Goal: Browse casually: Explore the website without a specific task or goal

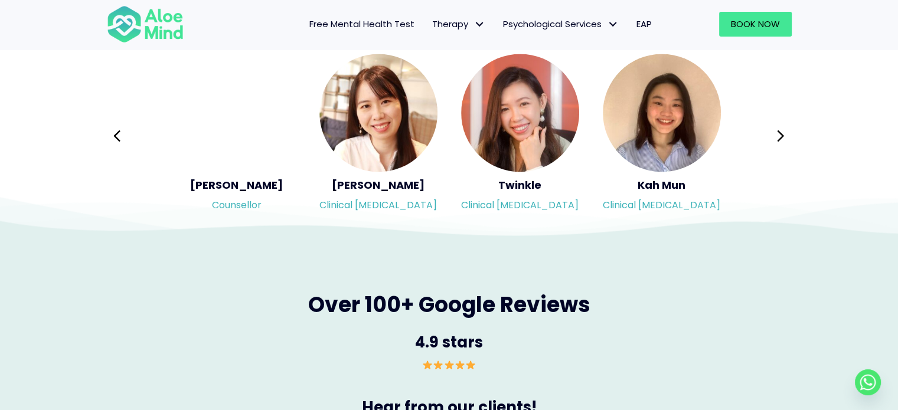
scroll to position [2007, 0]
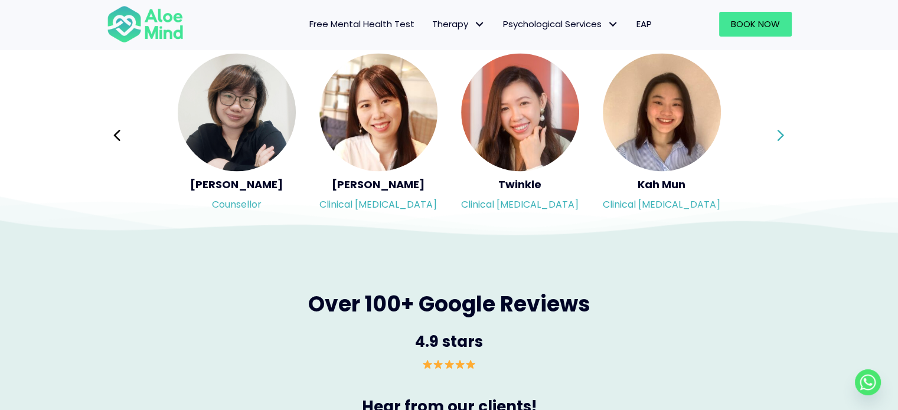
click at [774, 129] on button "Next" at bounding box center [781, 135] width 28 height 28
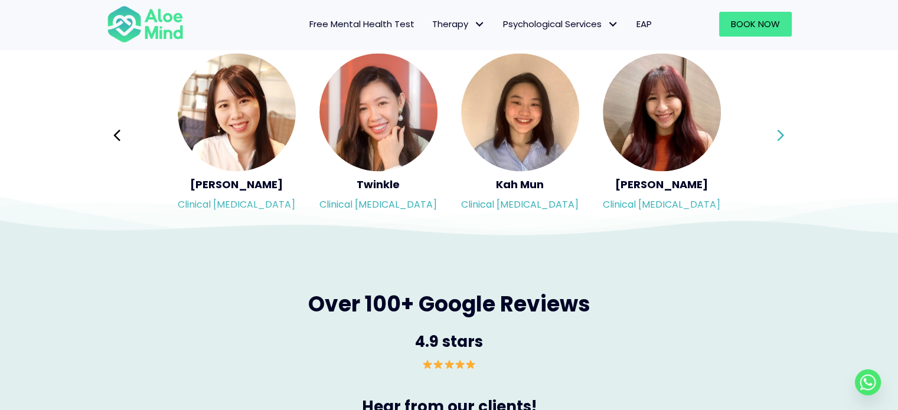
click at [774, 129] on button "Next" at bounding box center [781, 135] width 28 height 28
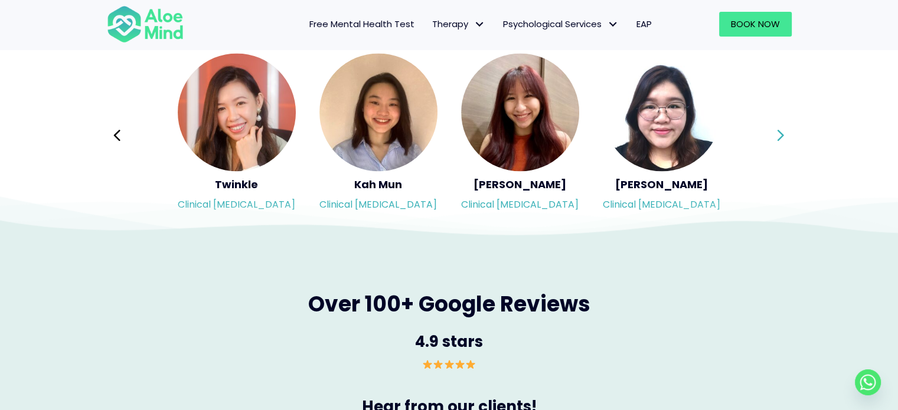
click at [774, 129] on button "Next" at bounding box center [781, 135] width 28 height 28
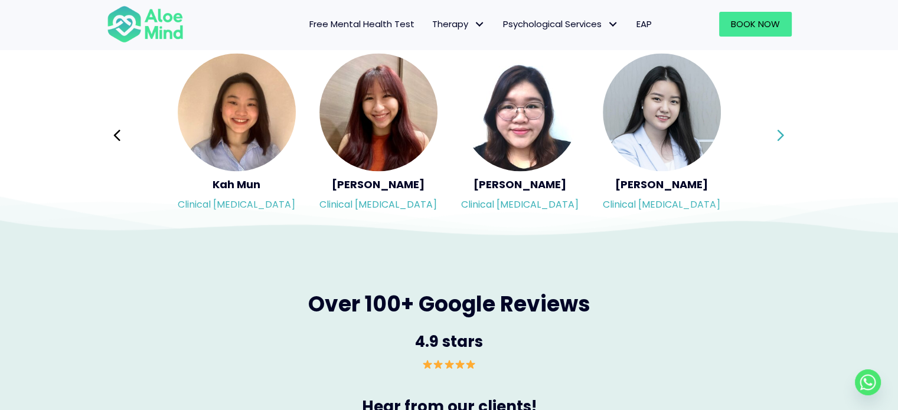
click at [774, 129] on button "Next" at bounding box center [781, 135] width 28 height 28
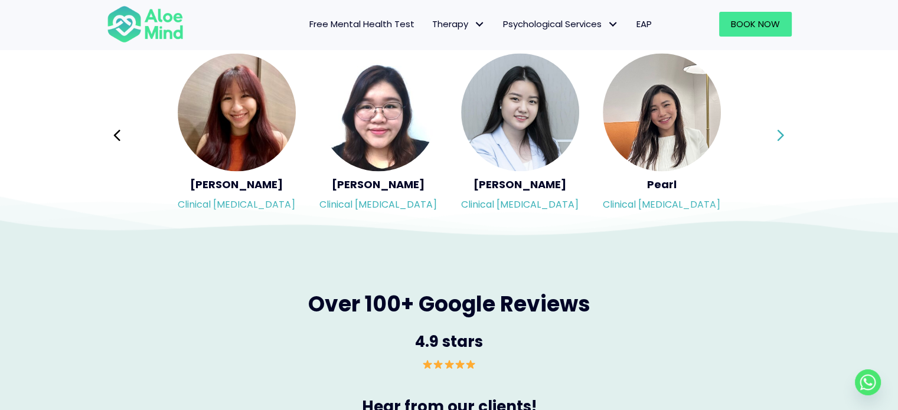
click at [774, 129] on button "Next" at bounding box center [781, 135] width 28 height 28
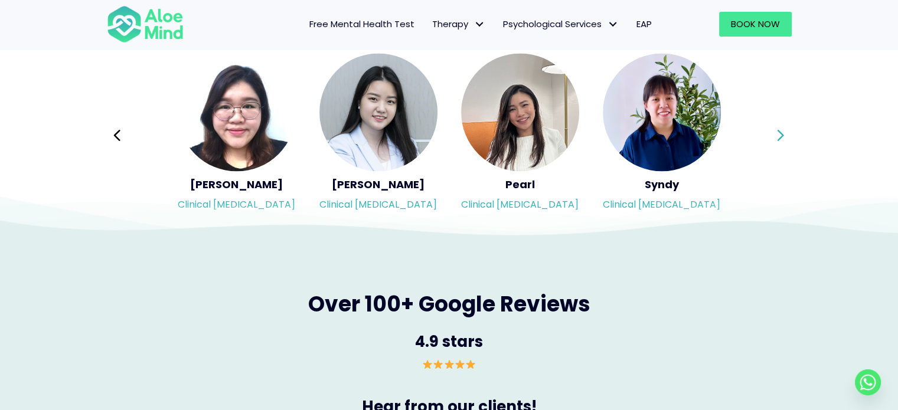
click at [774, 129] on div "Syndy Clinical [MEDICAL_DATA] Diveena Clinical [MEDICAL_DATA] Elynna Counsellor…" at bounding box center [449, 135] width 685 height 166
click at [774, 129] on button "Next" at bounding box center [781, 135] width 28 height 28
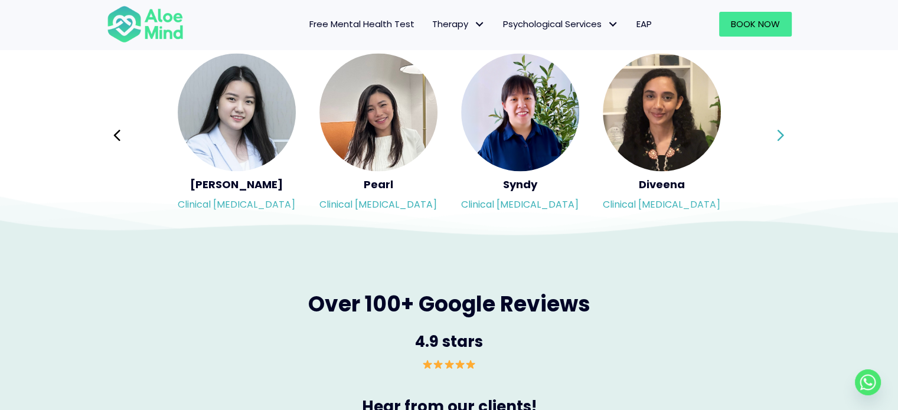
click at [772, 143] on button "Next" at bounding box center [781, 135] width 28 height 28
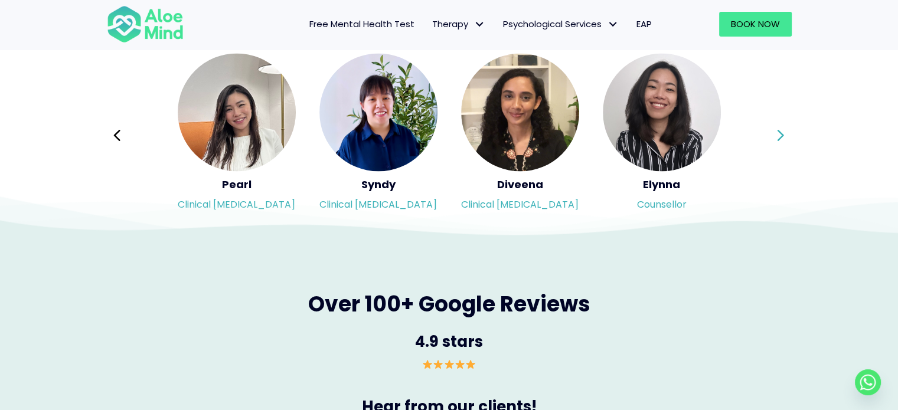
click at [772, 143] on button "Next" at bounding box center [781, 135] width 28 height 28
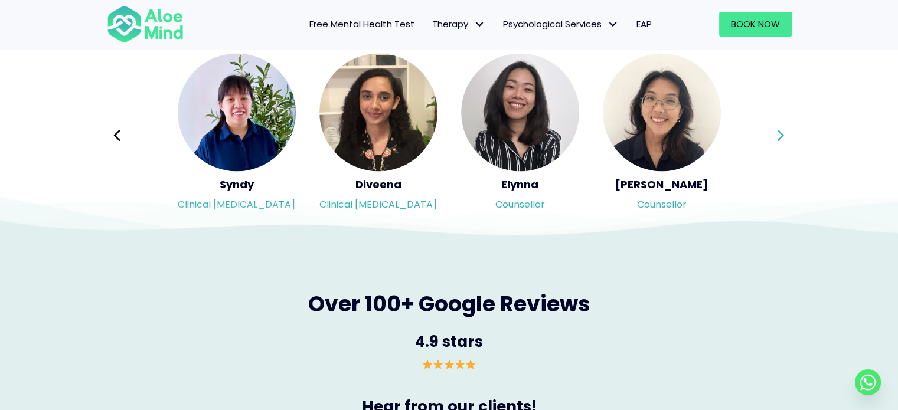
click at [772, 143] on button "Next" at bounding box center [781, 135] width 28 height 28
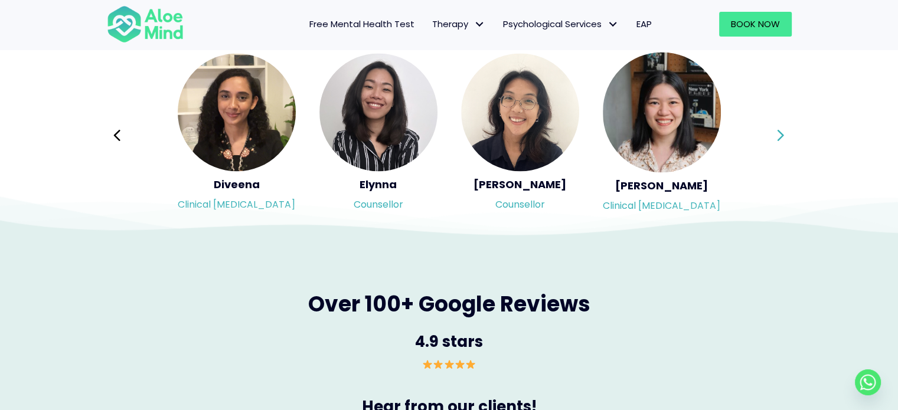
click at [772, 143] on button "Next" at bounding box center [781, 135] width 28 height 28
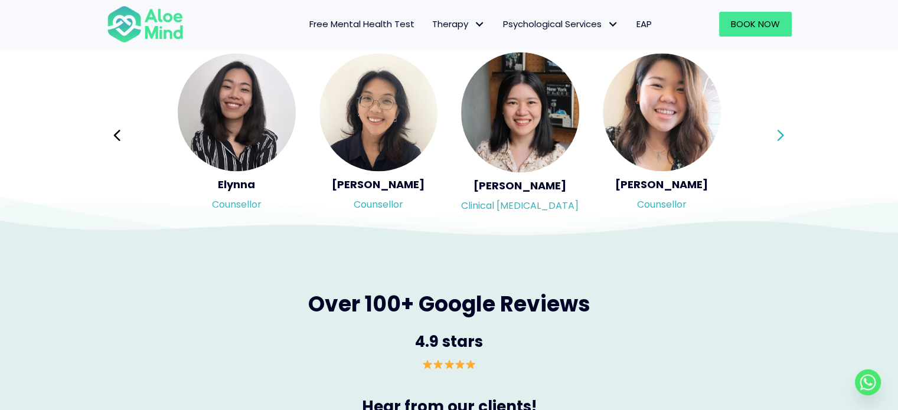
click at [772, 143] on div "Syndy Clinical [MEDICAL_DATA] Diveena Clinical [MEDICAL_DATA] Elynna Counsellor…" at bounding box center [449, 135] width 685 height 166
click at [772, 143] on button "Next" at bounding box center [781, 135] width 28 height 28
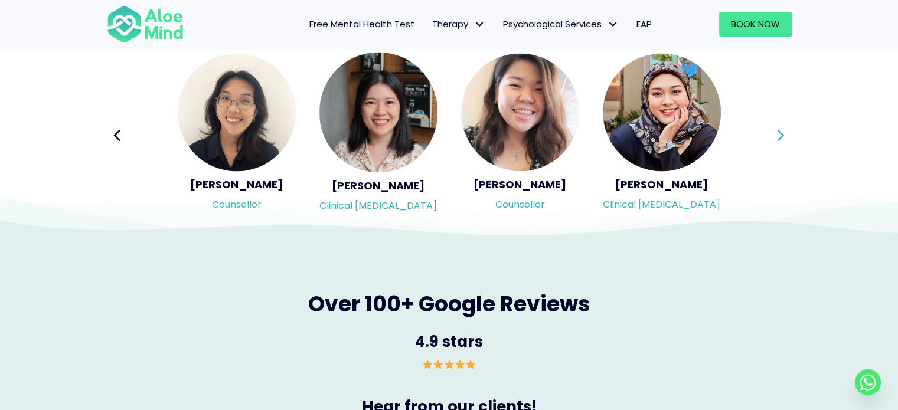
click at [772, 143] on div "Syndy Clinical [MEDICAL_DATA] Diveena Clinical [MEDICAL_DATA] Elynna Counsellor…" at bounding box center [449, 135] width 685 height 166
click at [772, 143] on button "Next" at bounding box center [781, 135] width 28 height 28
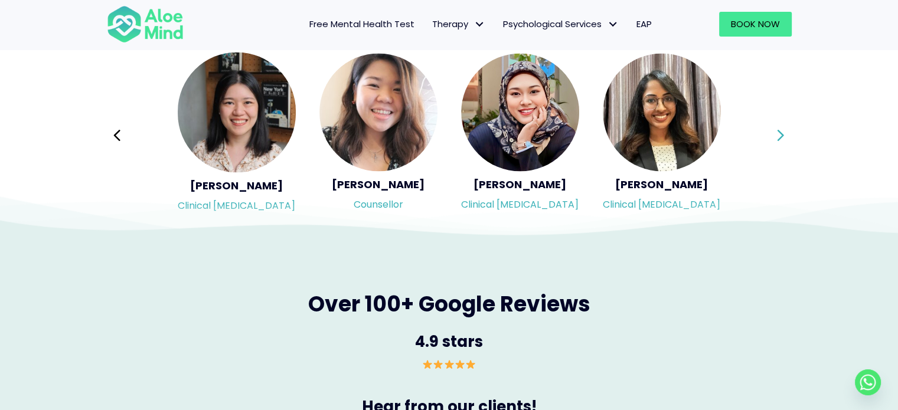
click at [772, 143] on div "Syndy Clinical [MEDICAL_DATA] Diveena Clinical [MEDICAL_DATA] Elynna Counsellor…" at bounding box center [449, 135] width 685 height 166
click at [772, 143] on button "Next" at bounding box center [781, 135] width 28 height 28
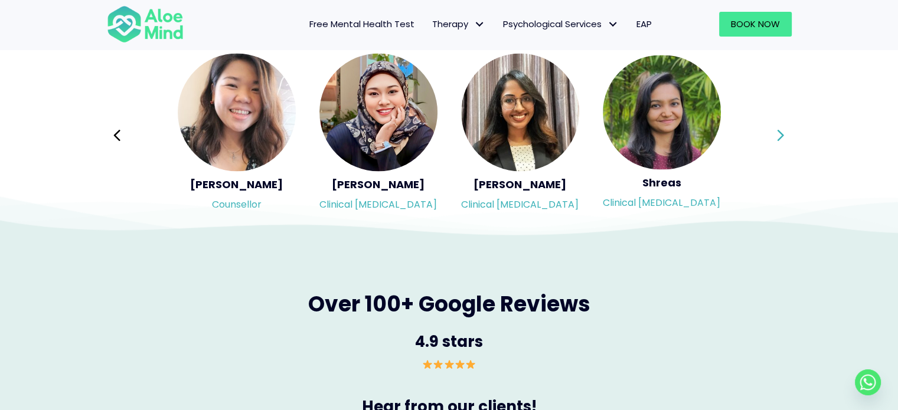
click at [772, 143] on div "Syndy Clinical [MEDICAL_DATA] Diveena Clinical [MEDICAL_DATA] Elynna Counsellor…" at bounding box center [449, 135] width 685 height 166
click at [772, 143] on button "Next" at bounding box center [781, 135] width 28 height 28
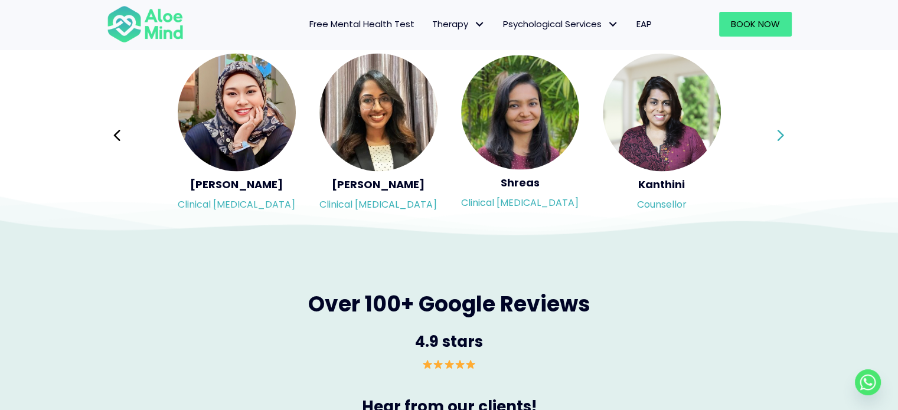
click at [772, 143] on div "Syndy Clinical [MEDICAL_DATA] Diveena Clinical [MEDICAL_DATA] Elynna Counsellor…" at bounding box center [449, 135] width 685 height 166
click at [772, 143] on button "Next" at bounding box center [781, 135] width 28 height 28
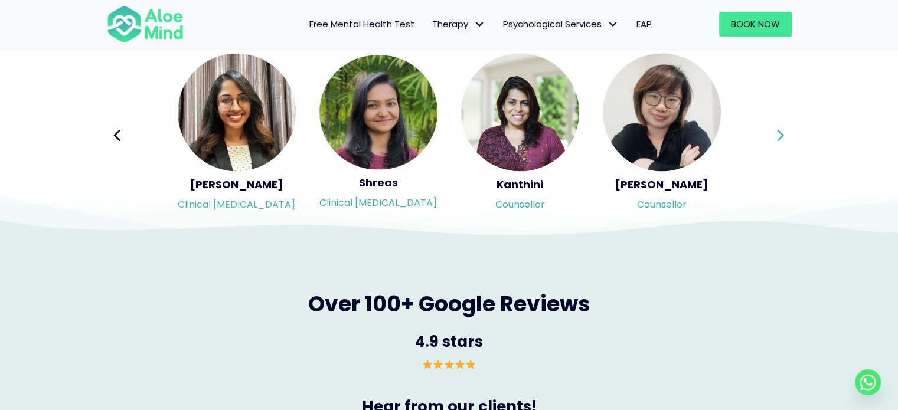
click at [772, 143] on button "Next" at bounding box center [781, 135] width 28 height 28
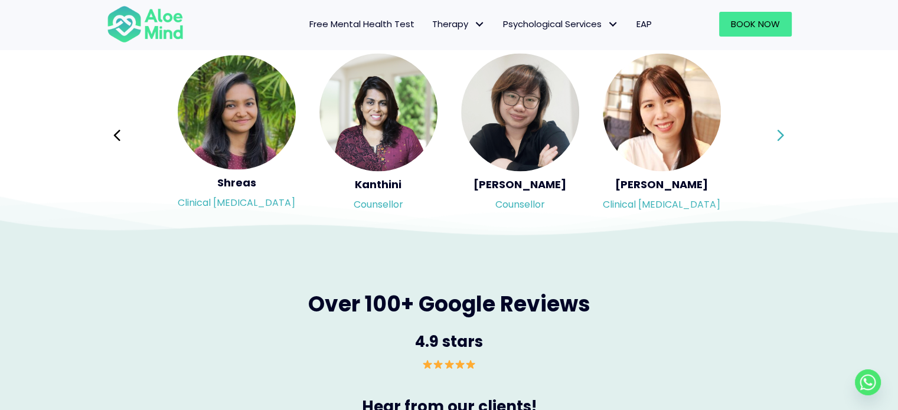
click at [772, 143] on div "Syndy Clinical [MEDICAL_DATA] Diveena Clinical [MEDICAL_DATA] Elynna Counsellor…" at bounding box center [449, 135] width 685 height 166
click at [772, 143] on button "Next" at bounding box center [781, 135] width 28 height 28
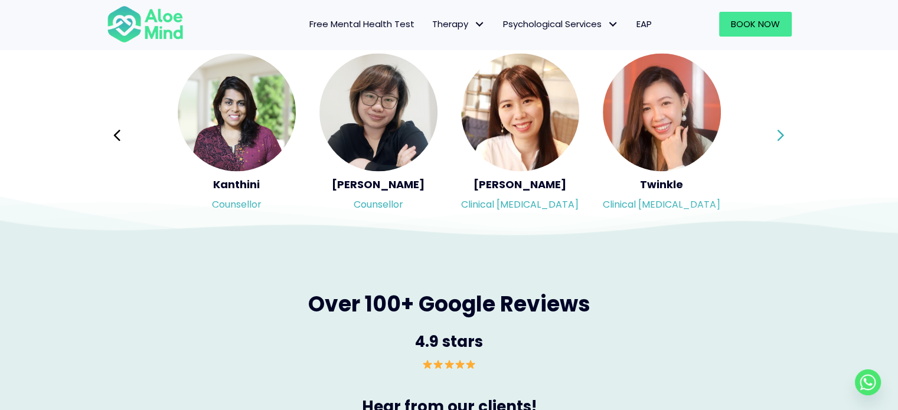
click at [772, 143] on div "Syndy Clinical [MEDICAL_DATA] Diveena Clinical [MEDICAL_DATA] Elynna Counsellor…" at bounding box center [449, 135] width 685 height 166
click at [772, 143] on button "Next" at bounding box center [781, 135] width 28 height 28
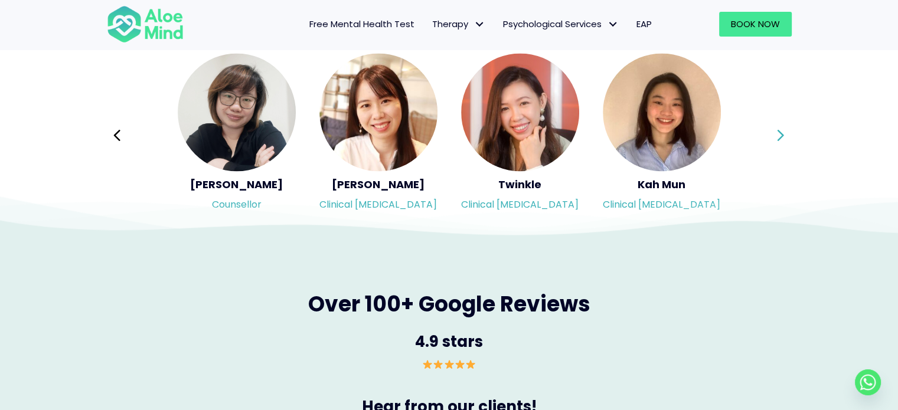
click at [776, 138] on button "Next" at bounding box center [781, 135] width 28 height 28
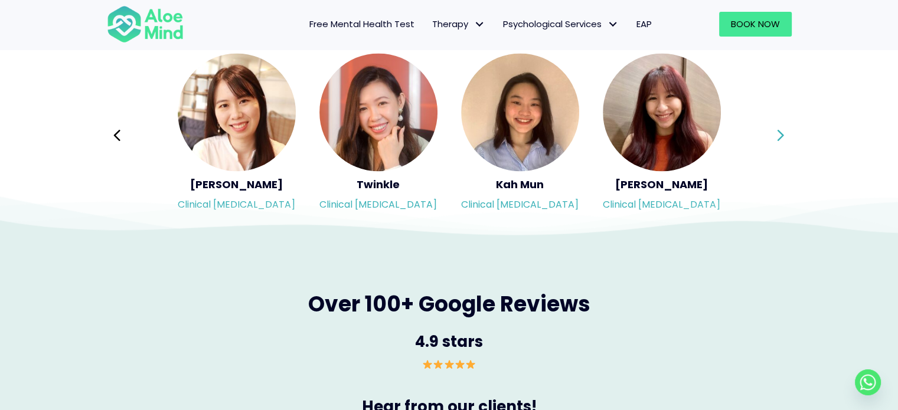
click at [776, 138] on div "Syndy Clinical [MEDICAL_DATA] Diveena Clinical [MEDICAL_DATA] Elynna Counsellor…" at bounding box center [449, 135] width 685 height 166
click at [777, 130] on icon at bounding box center [780, 135] width 8 height 22
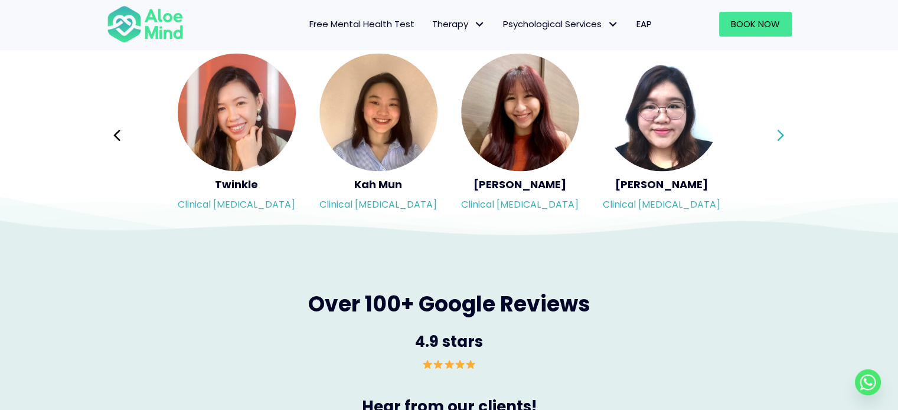
click at [777, 130] on icon at bounding box center [780, 135] width 8 height 22
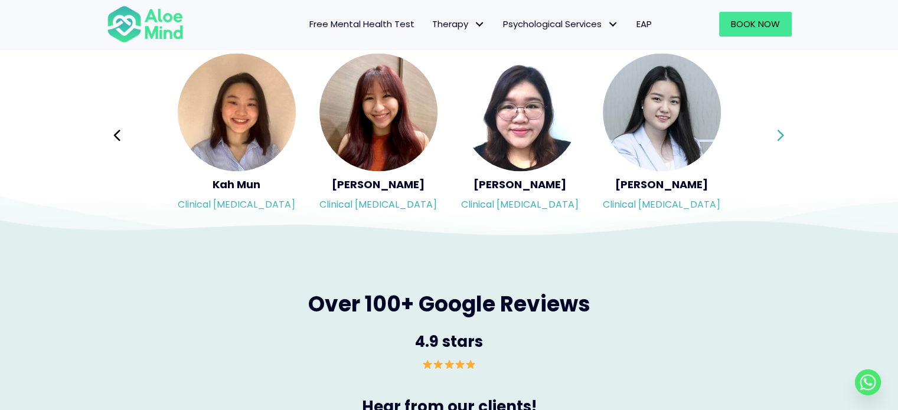
click at [777, 130] on icon at bounding box center [780, 135] width 8 height 22
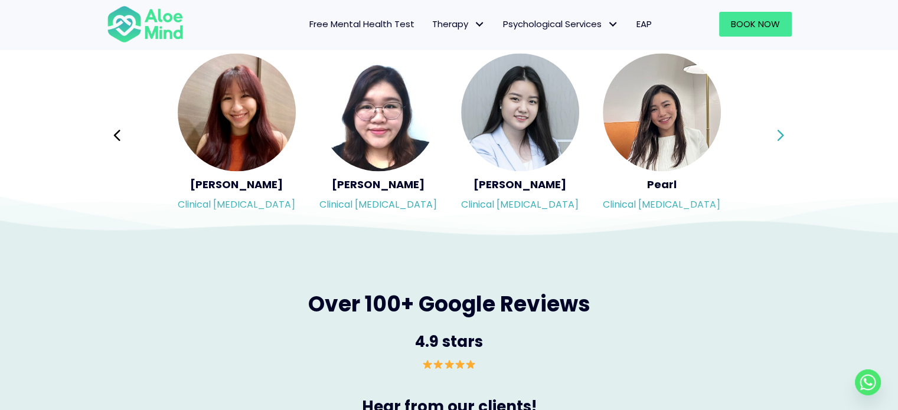
click at [777, 130] on icon at bounding box center [780, 135] width 8 height 22
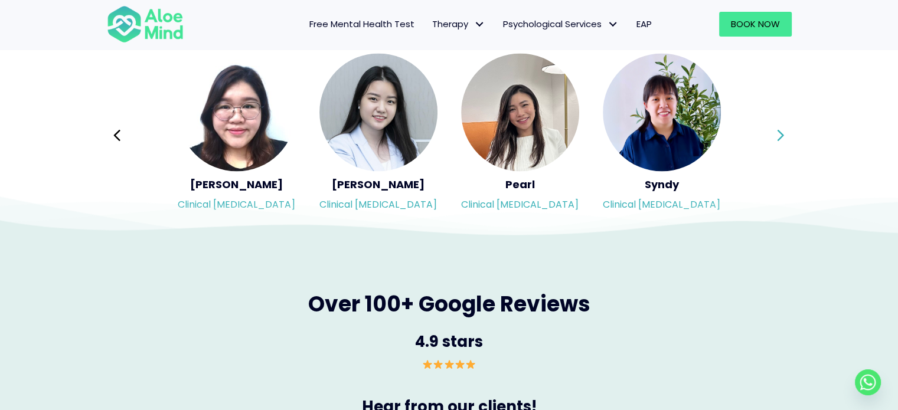
click at [777, 130] on div "Syndy Clinical [MEDICAL_DATA] Diveena Clinical [MEDICAL_DATA] Elynna Counsellor…" at bounding box center [449, 135] width 685 height 166
click at [777, 130] on icon at bounding box center [780, 135] width 8 height 22
